Goal: Check status

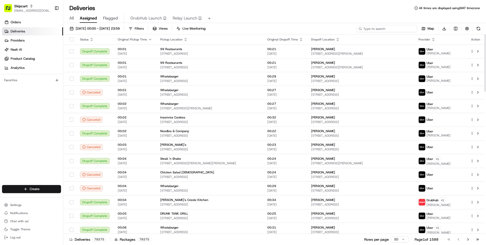
click at [393, 27] on input at bounding box center [387, 28] width 61 height 7
paste input "4990651_200408223251250015"
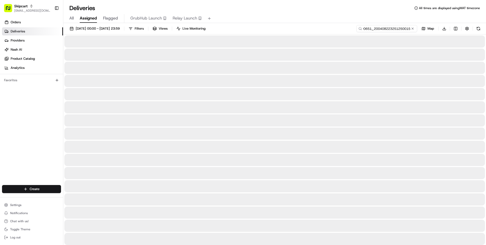
type input "4990651_200408223251250015"
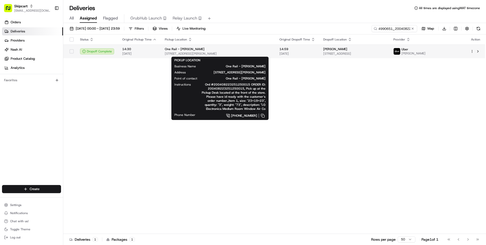
click at [165, 50] on span "One Rail - [PERSON_NAME]" at bounding box center [185, 49] width 40 height 4
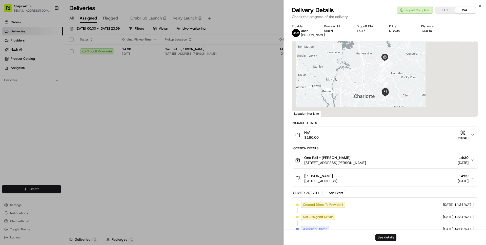
click at [386, 237] on button "See details" at bounding box center [386, 237] width 21 height 7
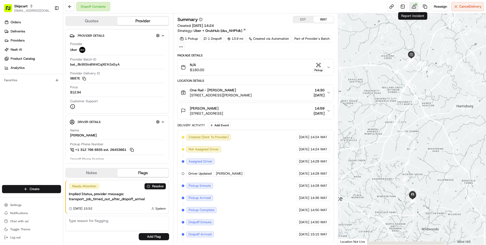
click at [414, 7] on button at bounding box center [414, 6] width 9 height 9
